Goal: Task Accomplishment & Management: Manage account settings

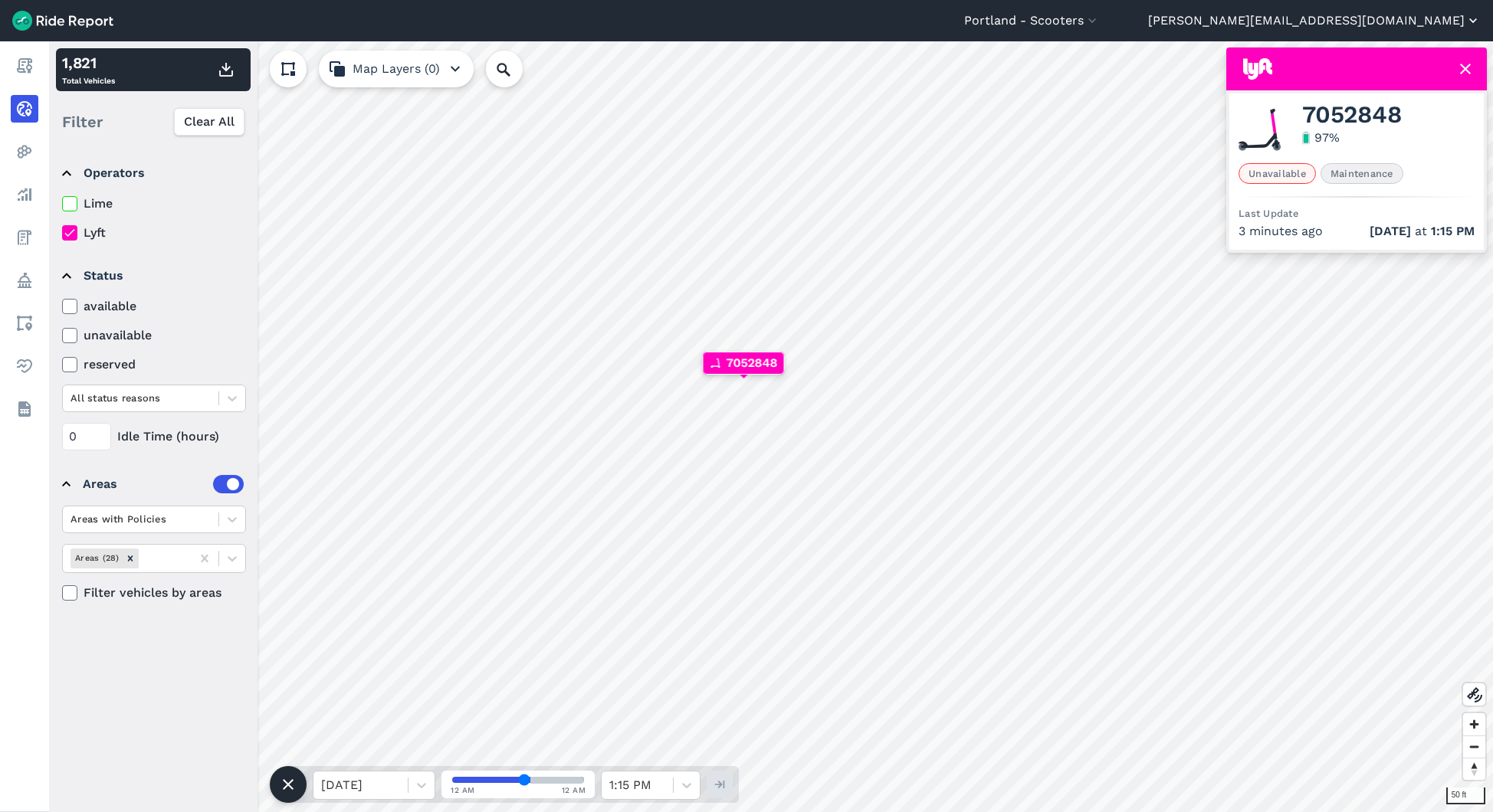
click at [1421, 19] on button "[PERSON_NAME][EMAIL_ADDRESS][DOMAIN_NAME]" at bounding box center [1314, 21] width 333 height 19
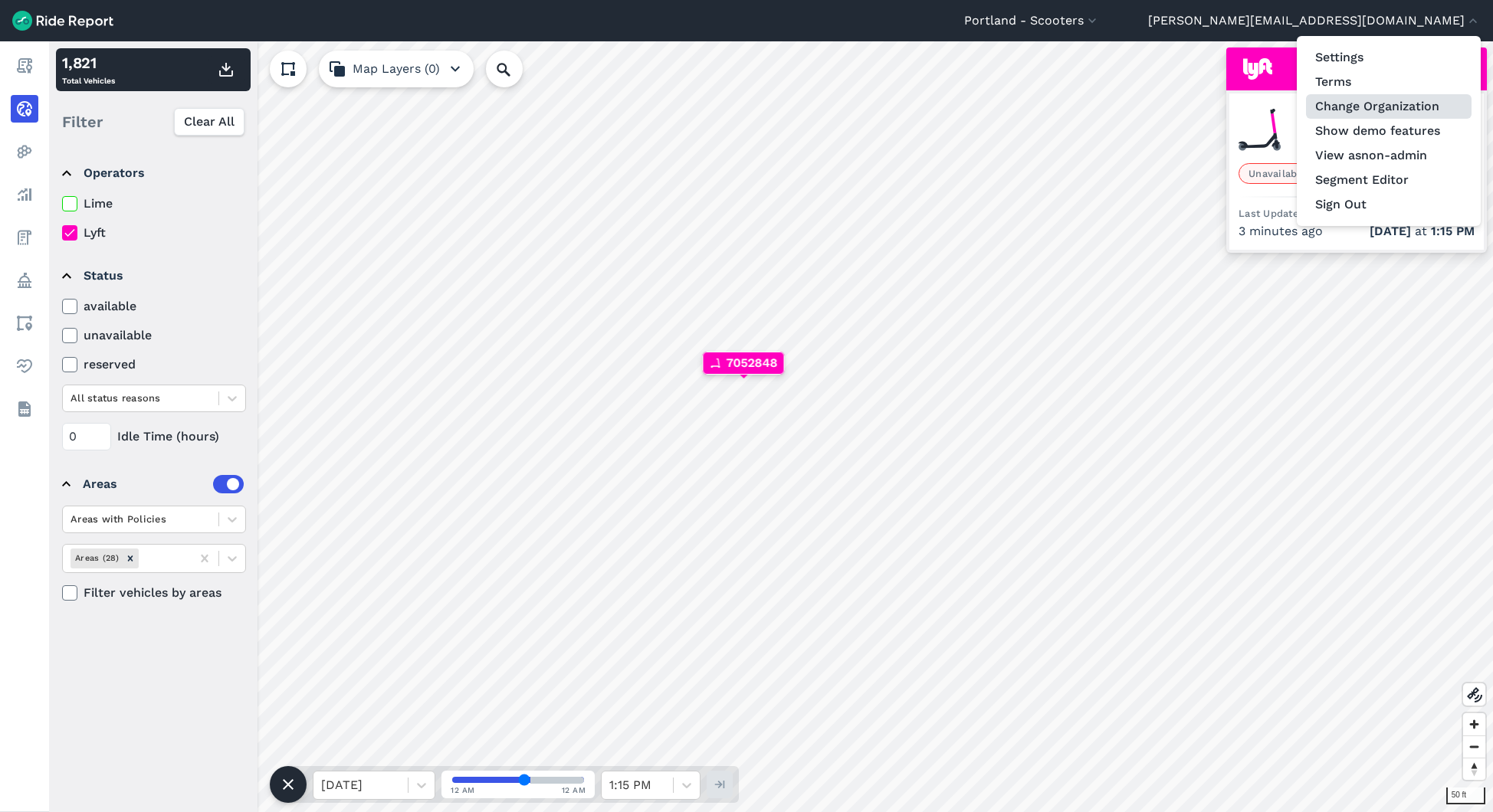
click at [1369, 106] on link "Change Organization" at bounding box center [1389, 106] width 166 height 24
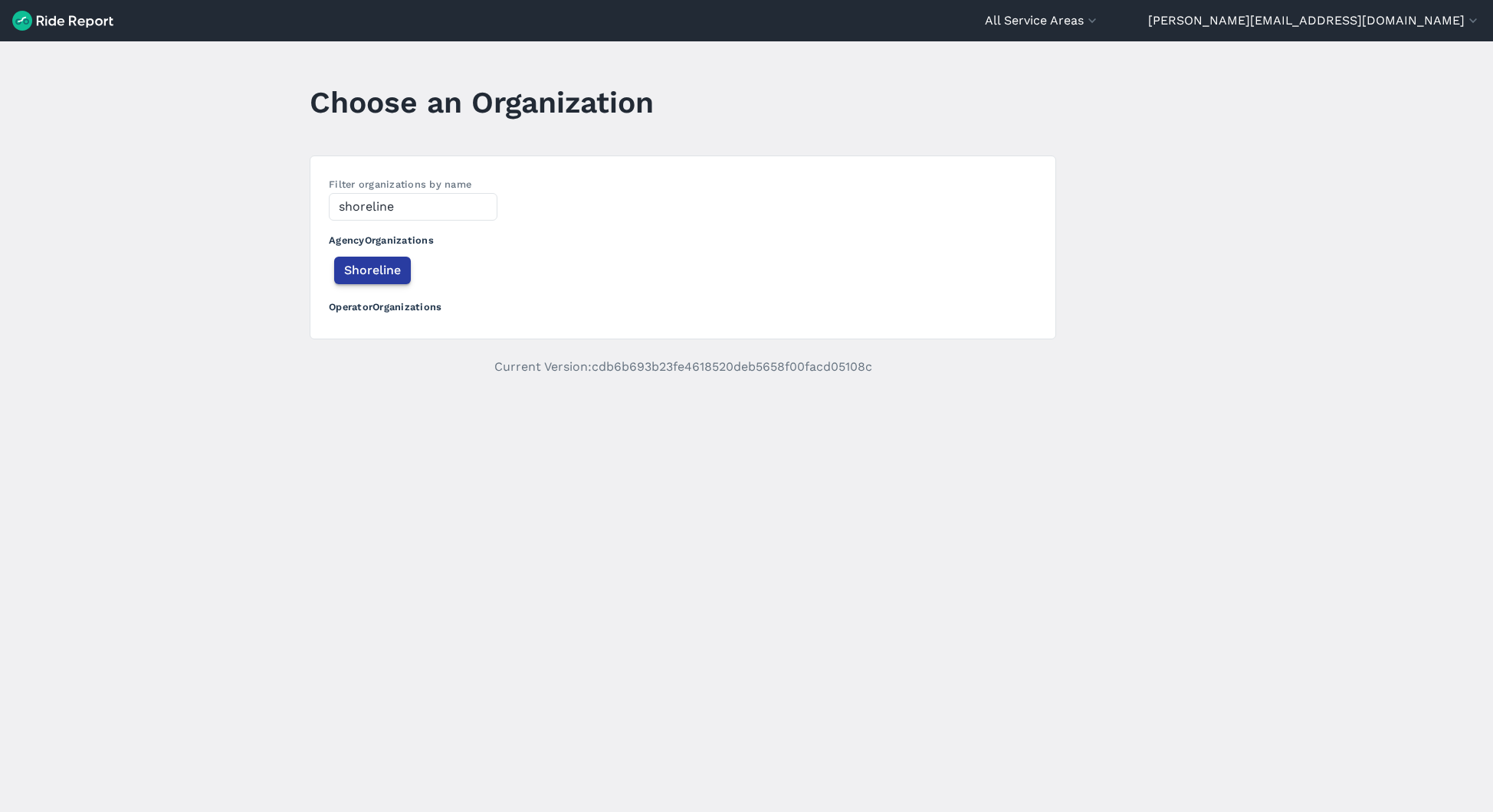
type input "shoreline"
click at [364, 272] on span "Shoreline" at bounding box center [372, 271] width 56 height 19
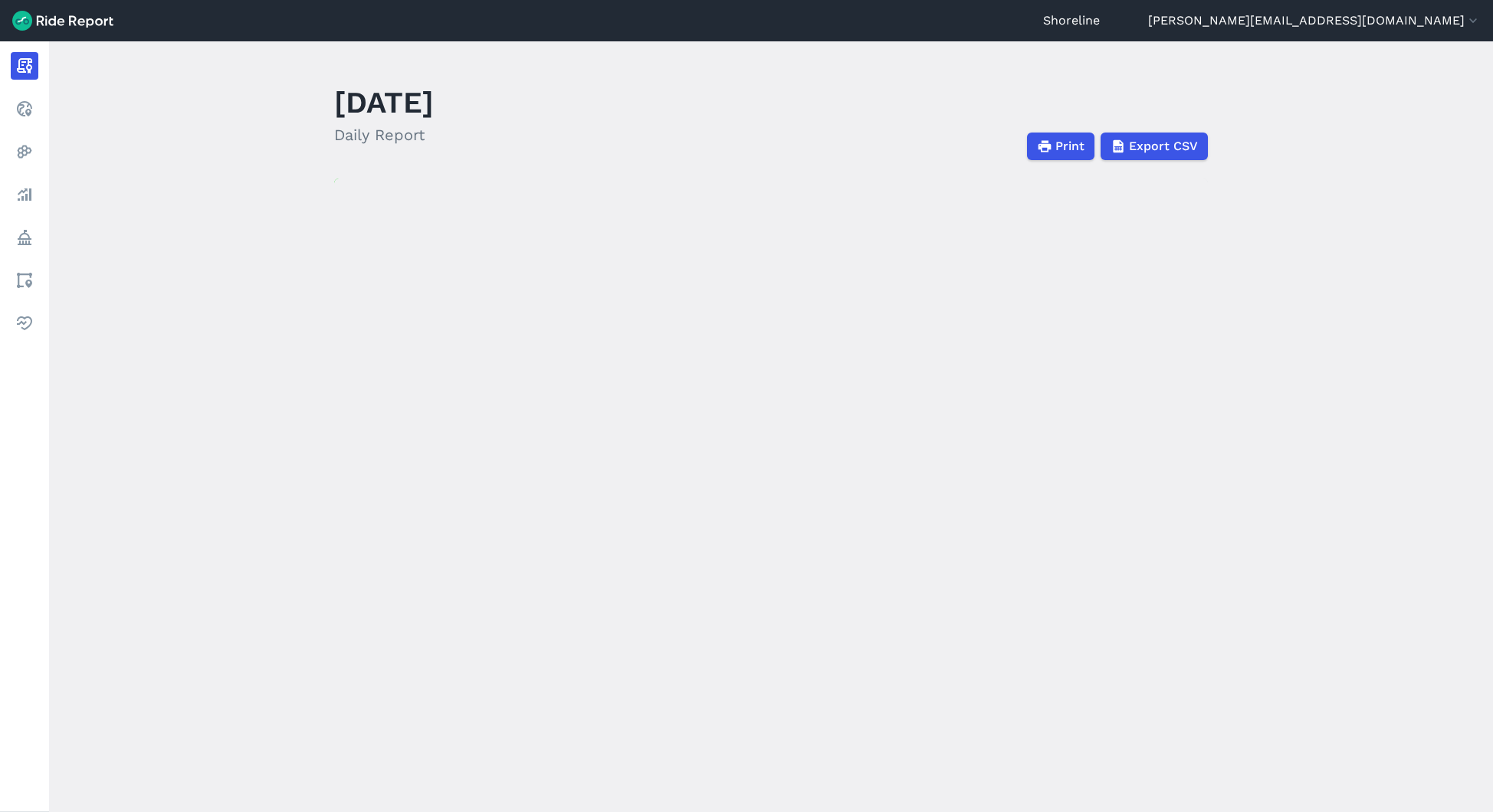
click at [1370, 32] on header "Shoreline [PERSON_NAME][EMAIL_ADDRESS][DOMAIN_NAME] Settings Terms Change Organ…" at bounding box center [746, 20] width 1493 height 41
click at [1393, 23] on button "[PERSON_NAME][EMAIL_ADDRESS][DOMAIN_NAME]" at bounding box center [1314, 21] width 333 height 19
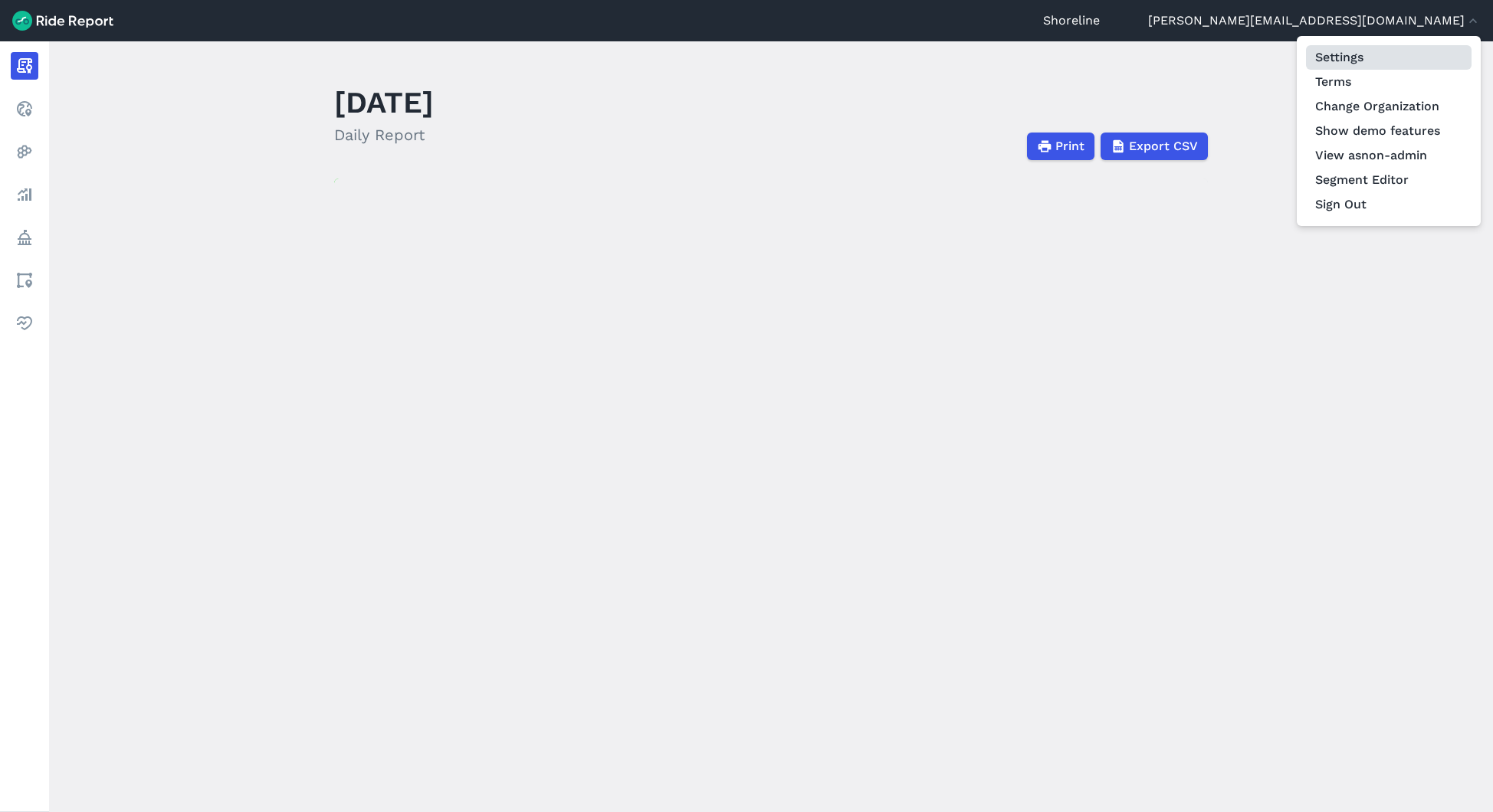
click at [1367, 56] on link "Settings" at bounding box center [1389, 57] width 166 height 24
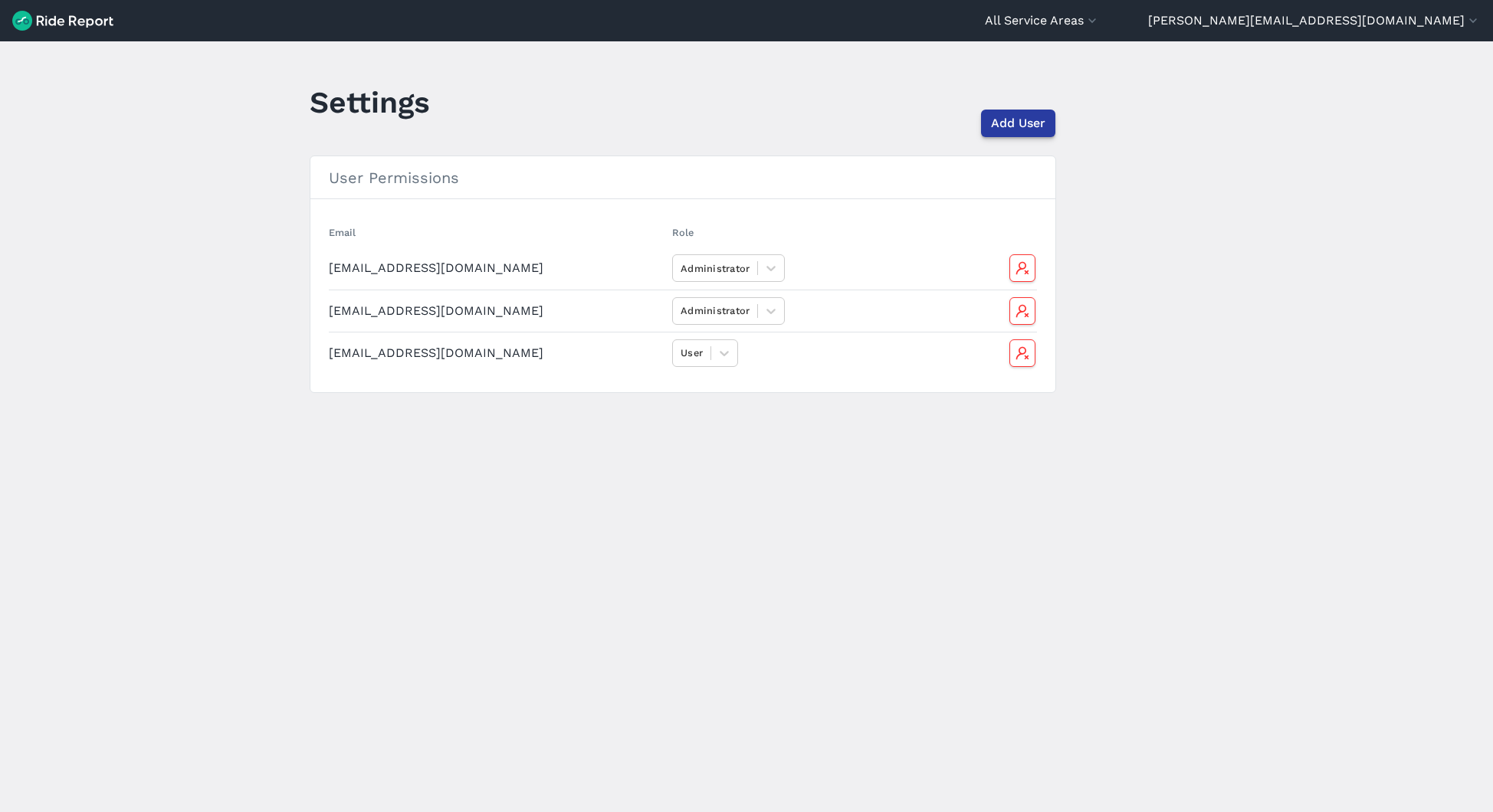
click at [1022, 126] on span "Add User" at bounding box center [1018, 124] width 55 height 19
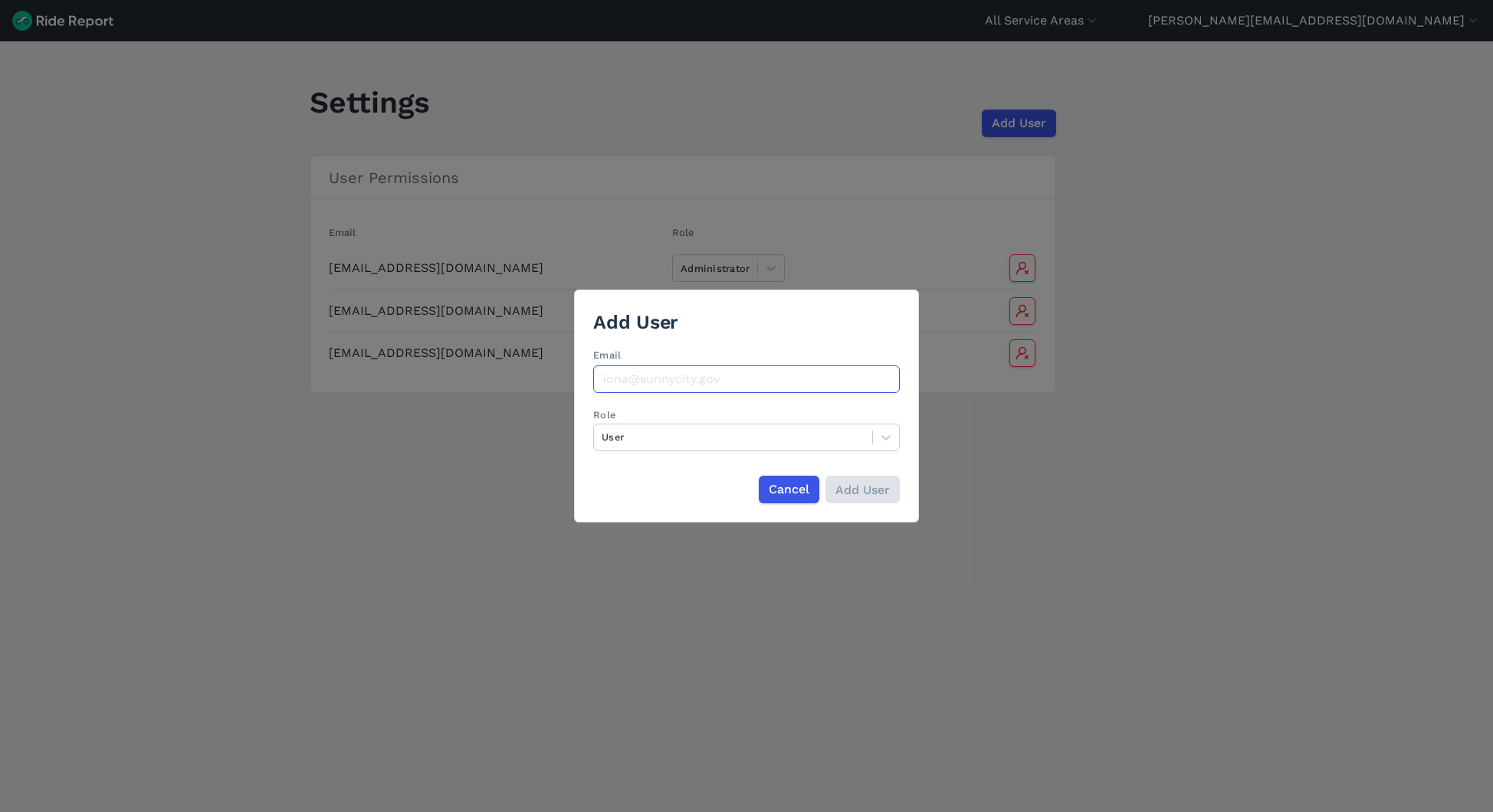
click at [636, 386] on input "Email" at bounding box center [746, 379] width 307 height 27
paste input "[PERSON_NAME] <[EMAIL_ADDRESS][DOMAIN_NAME]>"
drag, startPoint x: 682, startPoint y: 383, endPoint x: 423, endPoint y: 393, distance: 259.2
click at [423, 393] on div "Add User Email [PERSON_NAME] <[EMAIL_ADDRESS][DOMAIN_NAME]> Role User Cancel Ad…" at bounding box center [746, 406] width 1493 height 812
click at [667, 375] on input "[PERSON_NAME] <[EMAIL_ADDRESS][DOMAIN_NAME]>" at bounding box center [746, 379] width 307 height 27
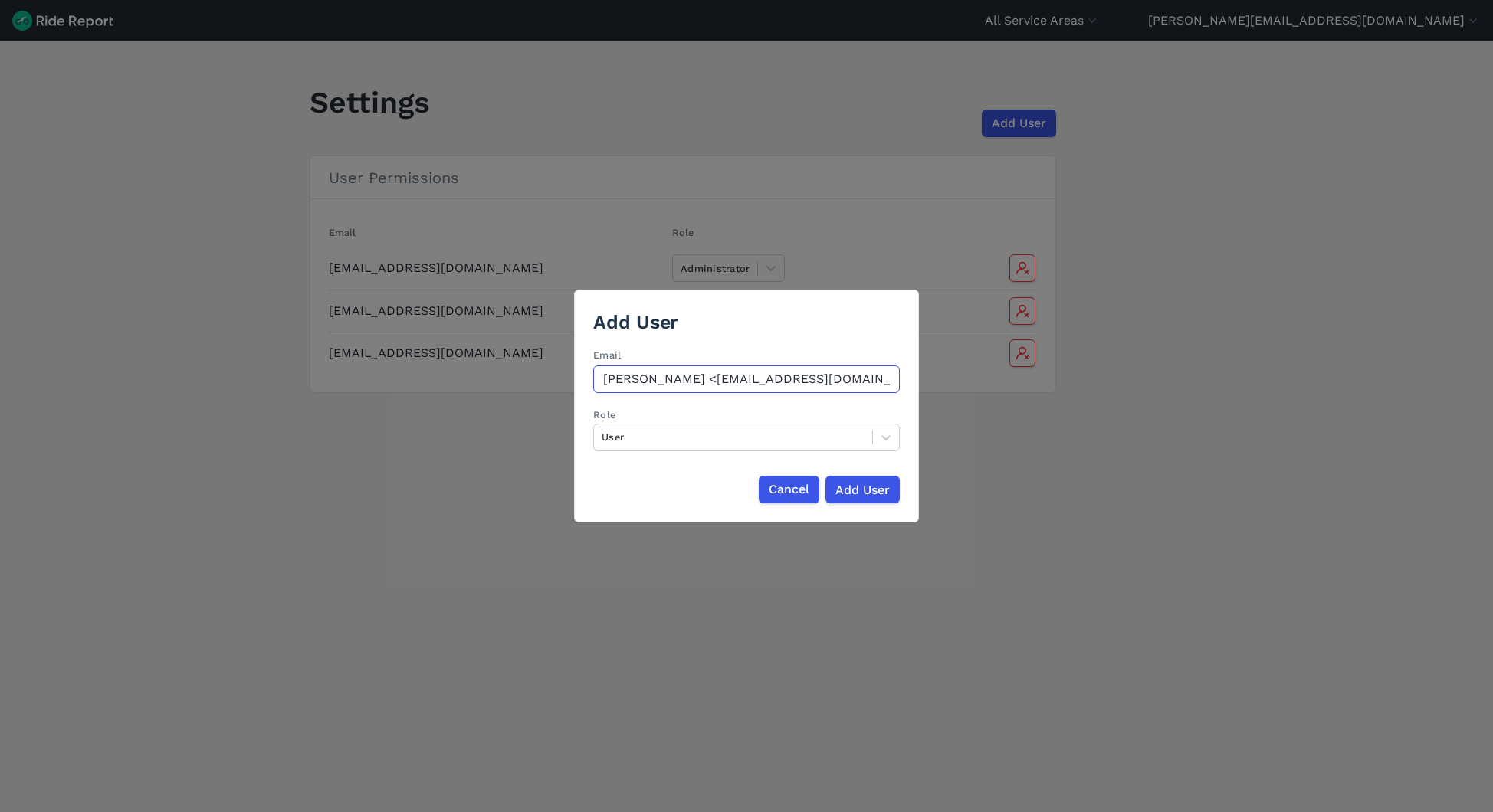
drag, startPoint x: 680, startPoint y: 379, endPoint x: 551, endPoint y: 379, distance: 129.0
click at [551, 381] on div "Add User Email [PERSON_NAME] <[EMAIL_ADDRESS][DOMAIN_NAME]> Role User Cancel Ad…" at bounding box center [746, 406] width 1493 height 812
click at [804, 385] on input "[EMAIL_ADDRESS][DOMAIN_NAME]>" at bounding box center [746, 379] width 307 height 27
type input "[EMAIL_ADDRESS][DOMAIN_NAME]"
click at [856, 491] on input "Add User" at bounding box center [862, 489] width 74 height 27
